Goal: Task Accomplishment & Management: Manage account settings

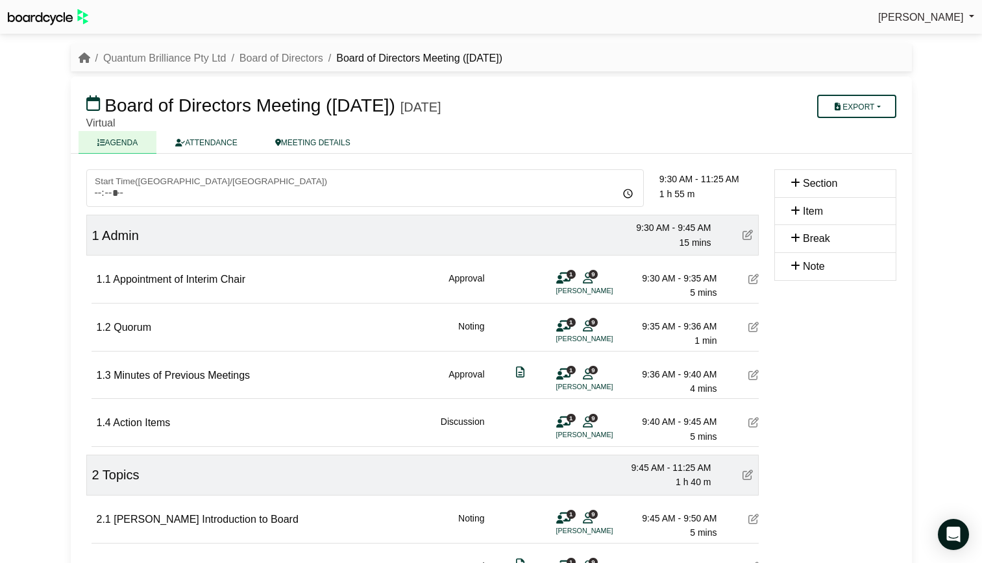
drag, startPoint x: 565, startPoint y: 106, endPoint x: 417, endPoint y: 106, distance: 147.3
click at [417, 106] on h3 "Board of Directors Meeting ([DATE]) [DATE]" at bounding box center [423, 105] width 688 height 26
drag, startPoint x: 417, startPoint y: 106, endPoint x: 434, endPoint y: 112, distance: 17.2
click at [434, 112] on div "[DATE]" at bounding box center [420, 107] width 41 height 16
